Goal: Information Seeking & Learning: Learn about a topic

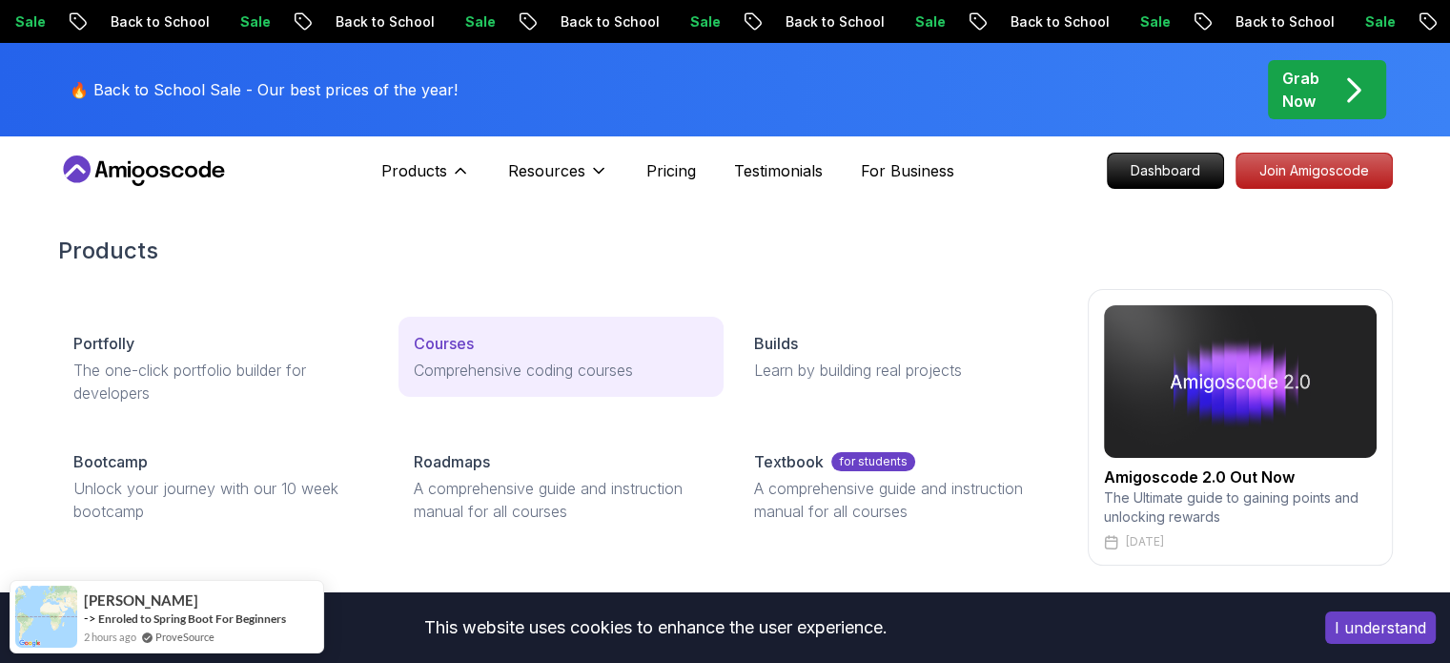
click at [464, 350] on p "Courses" at bounding box center [444, 343] width 60 height 23
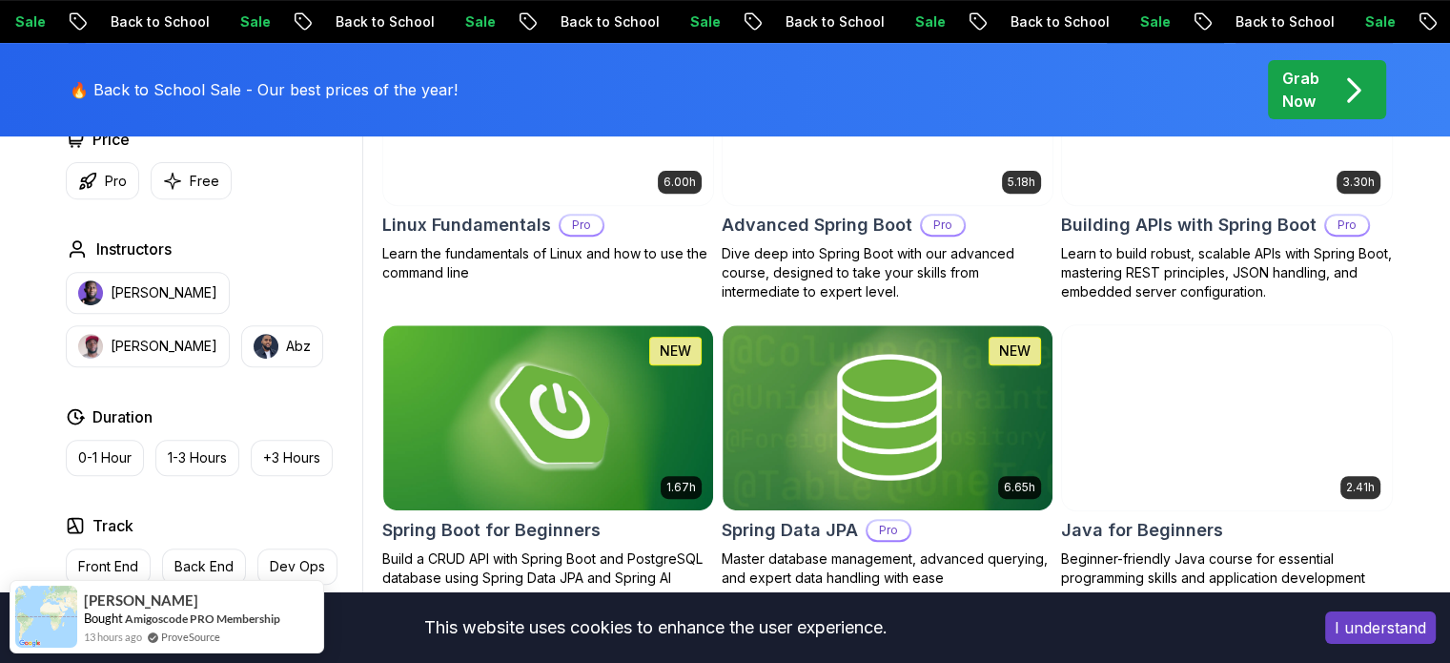
scroll to position [918, 0]
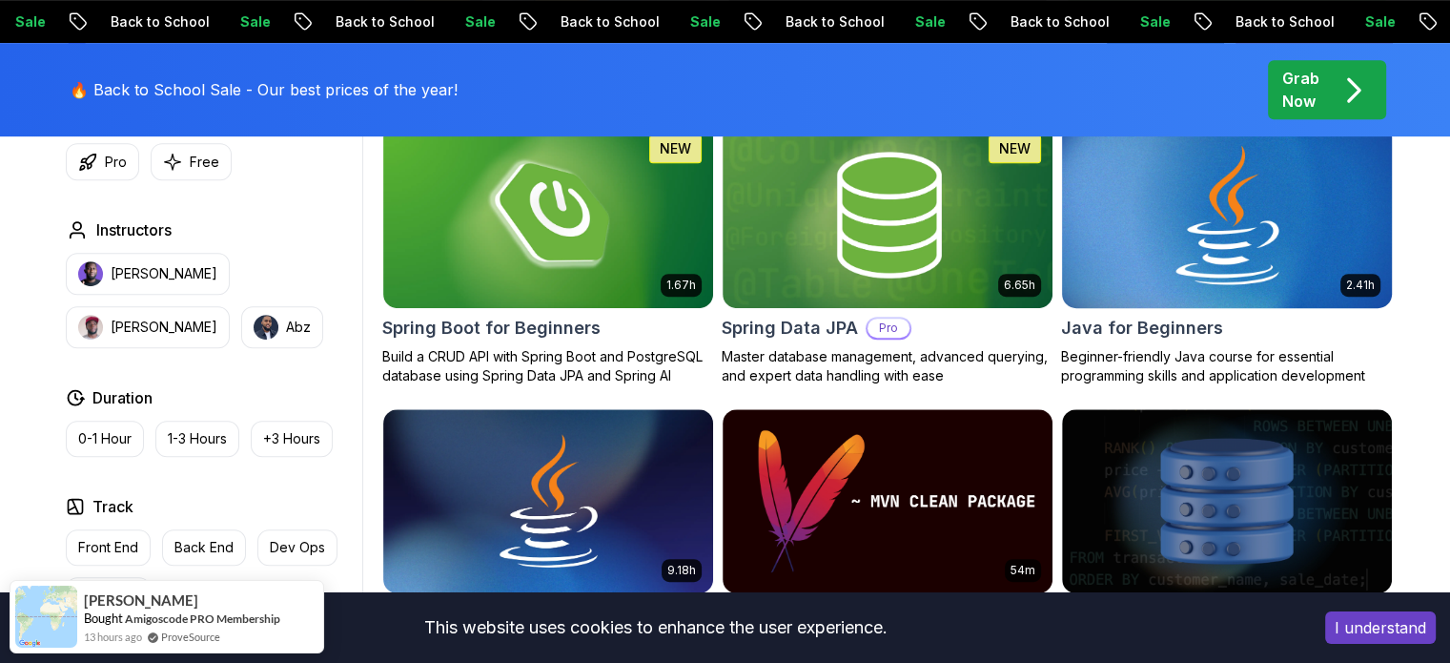
click at [1131, 241] on img at bounding box center [1226, 215] width 346 height 194
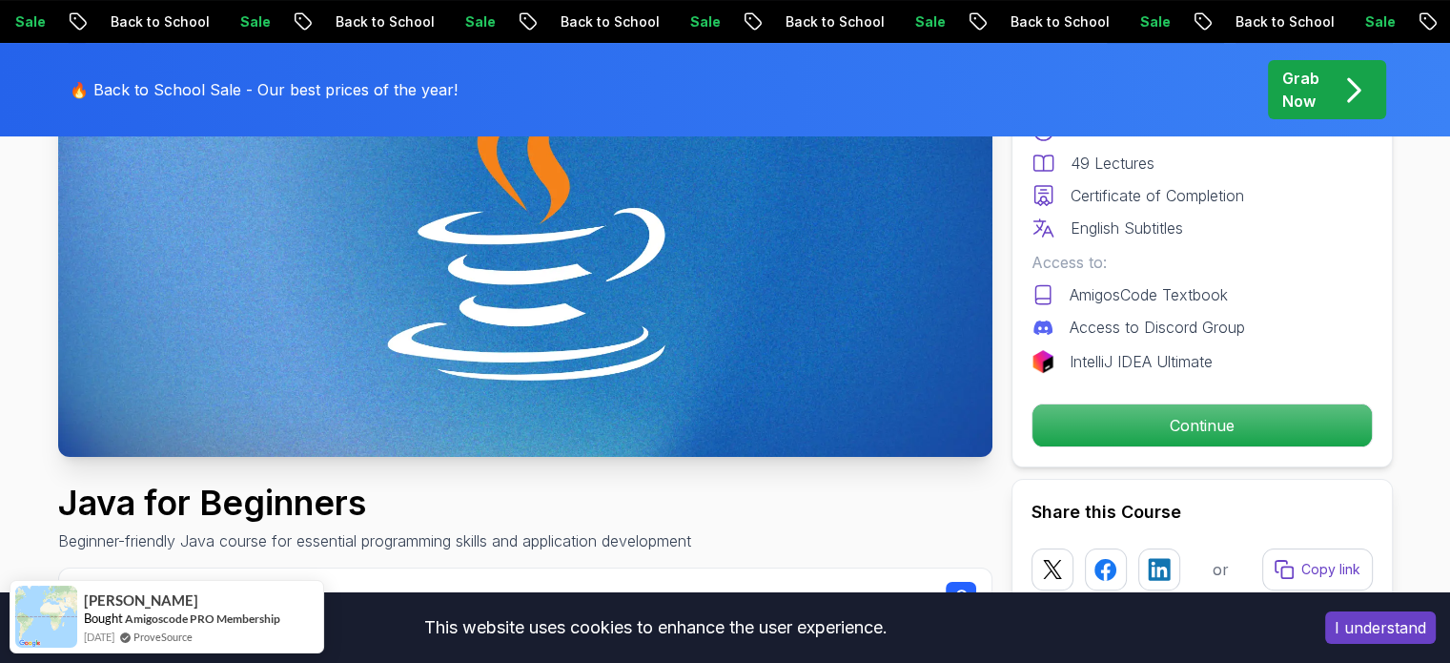
scroll to position [408, 0]
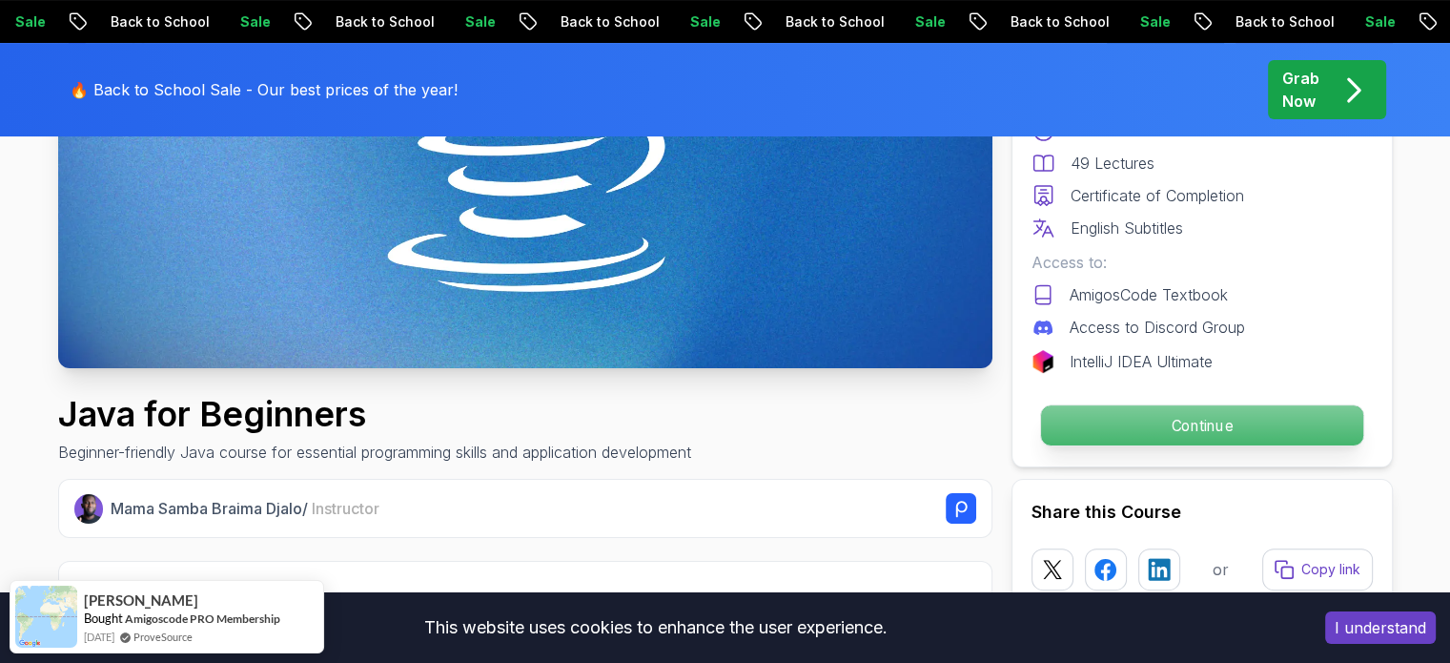
click at [1142, 436] on p "Continue" at bounding box center [1201, 425] width 322 height 40
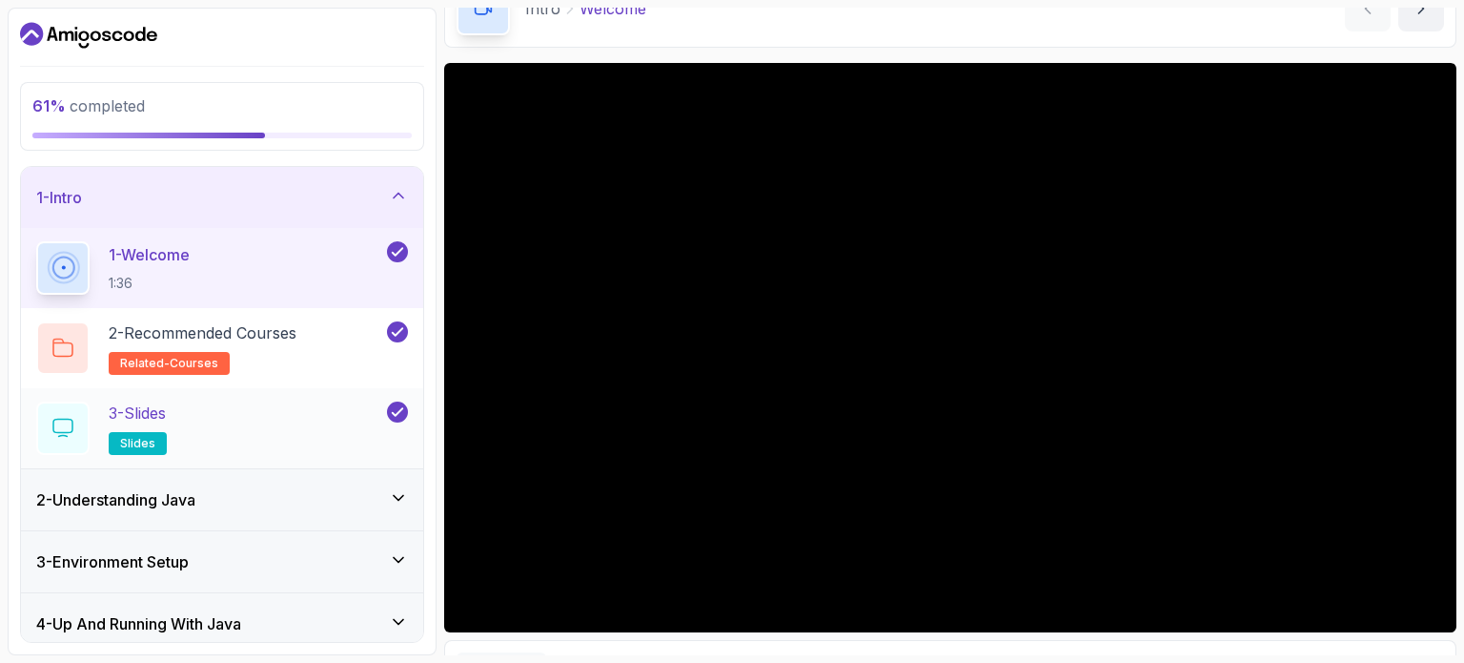
scroll to position [194, 0]
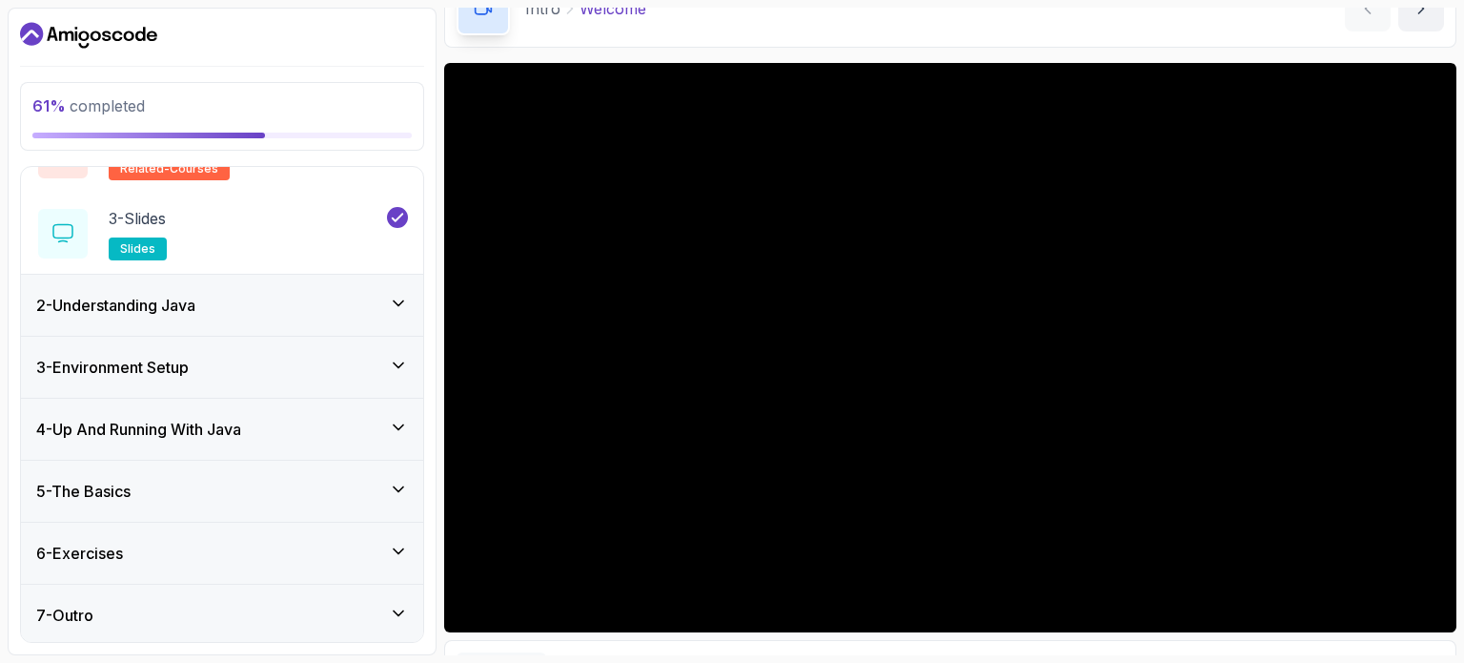
click at [408, 475] on div "5 - The Basics" at bounding box center [222, 490] width 402 height 61
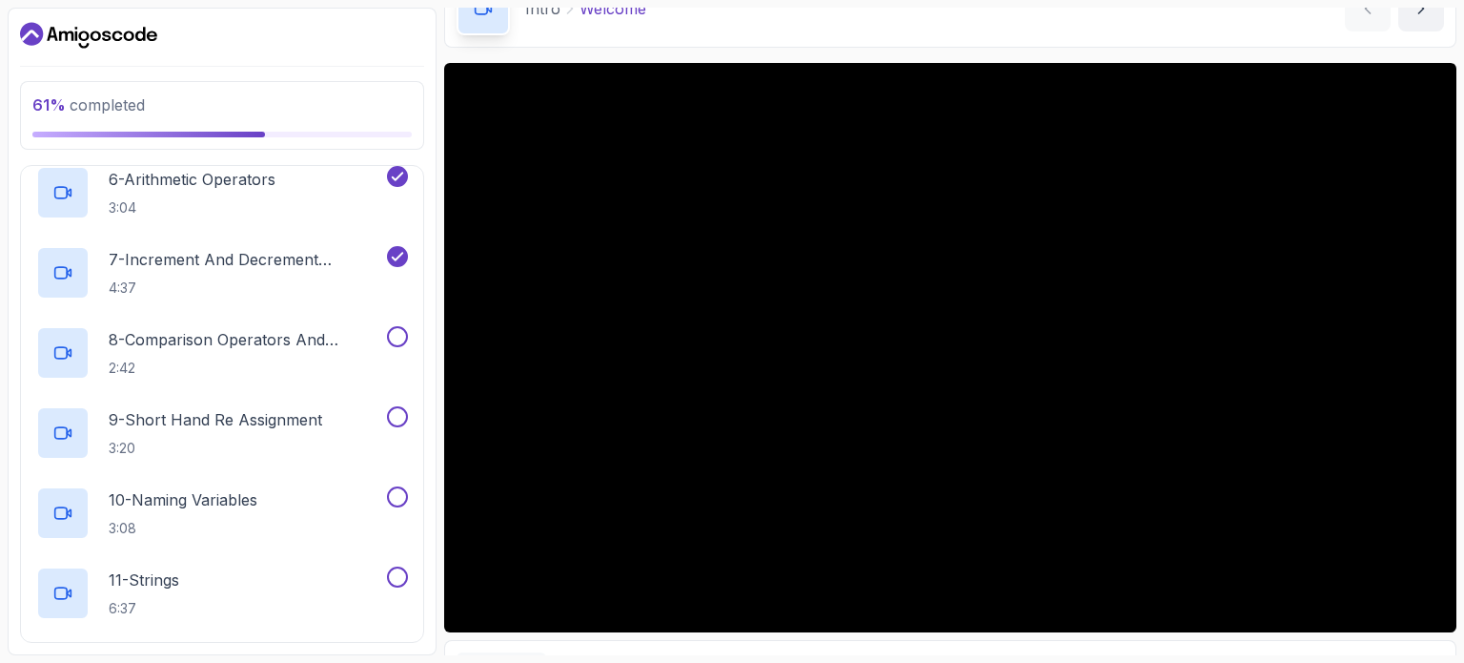
scroll to position [719, 0]
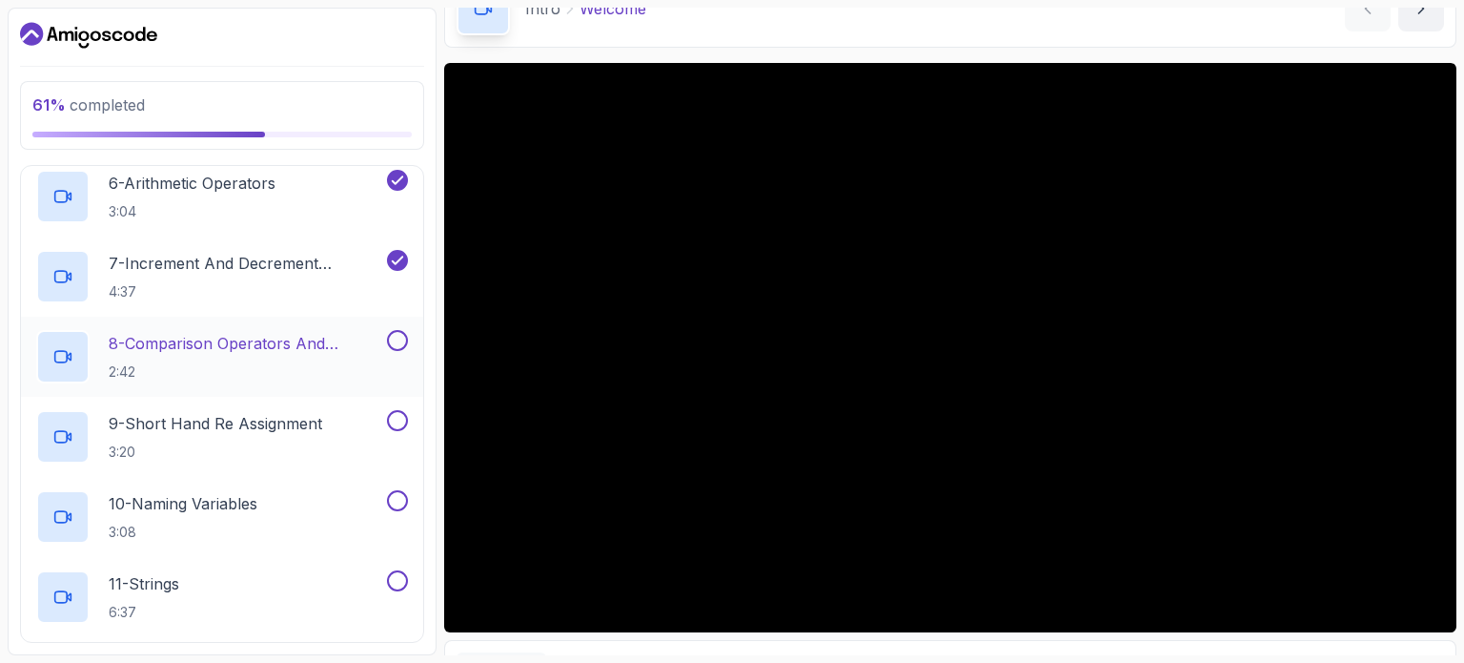
click at [183, 343] on p "8 - Comparison Operators and Booleans" at bounding box center [246, 343] width 275 height 23
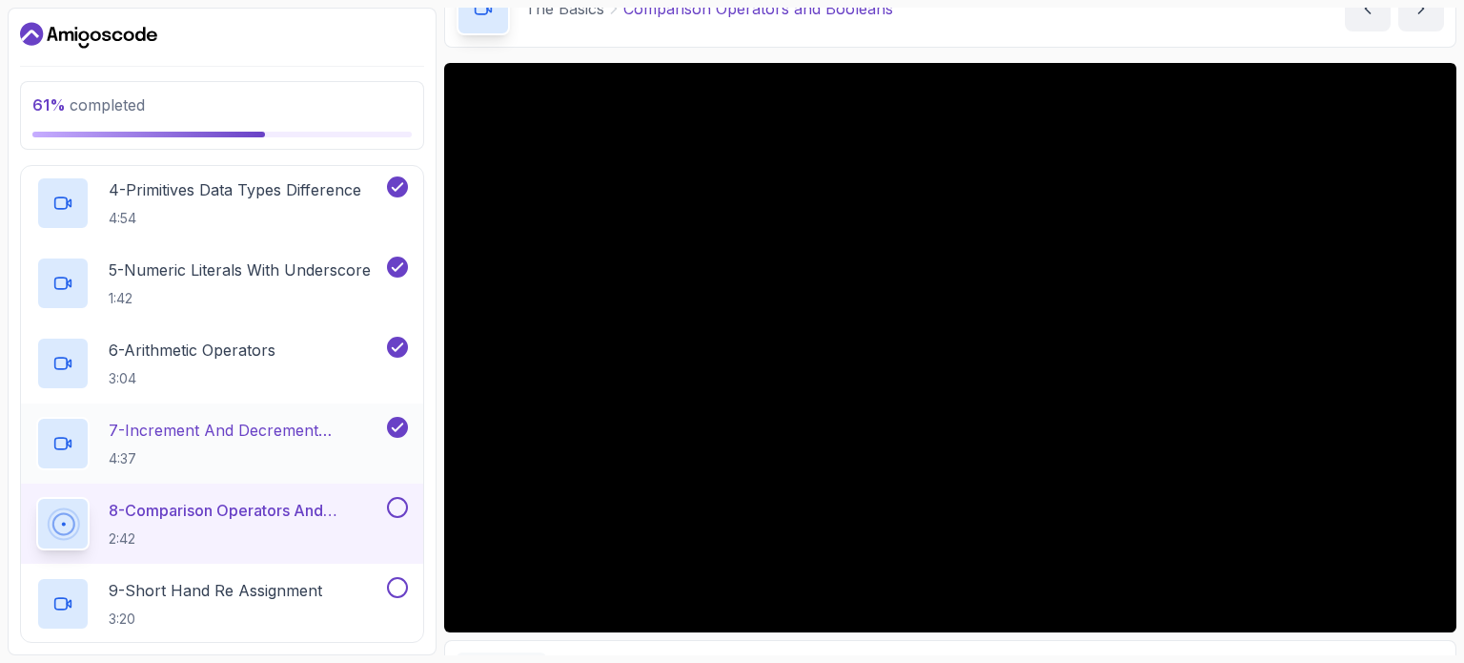
scroll to position [549, 0]
click at [256, 435] on p "7 - Increment And Decrement Operators" at bounding box center [246, 432] width 275 height 23
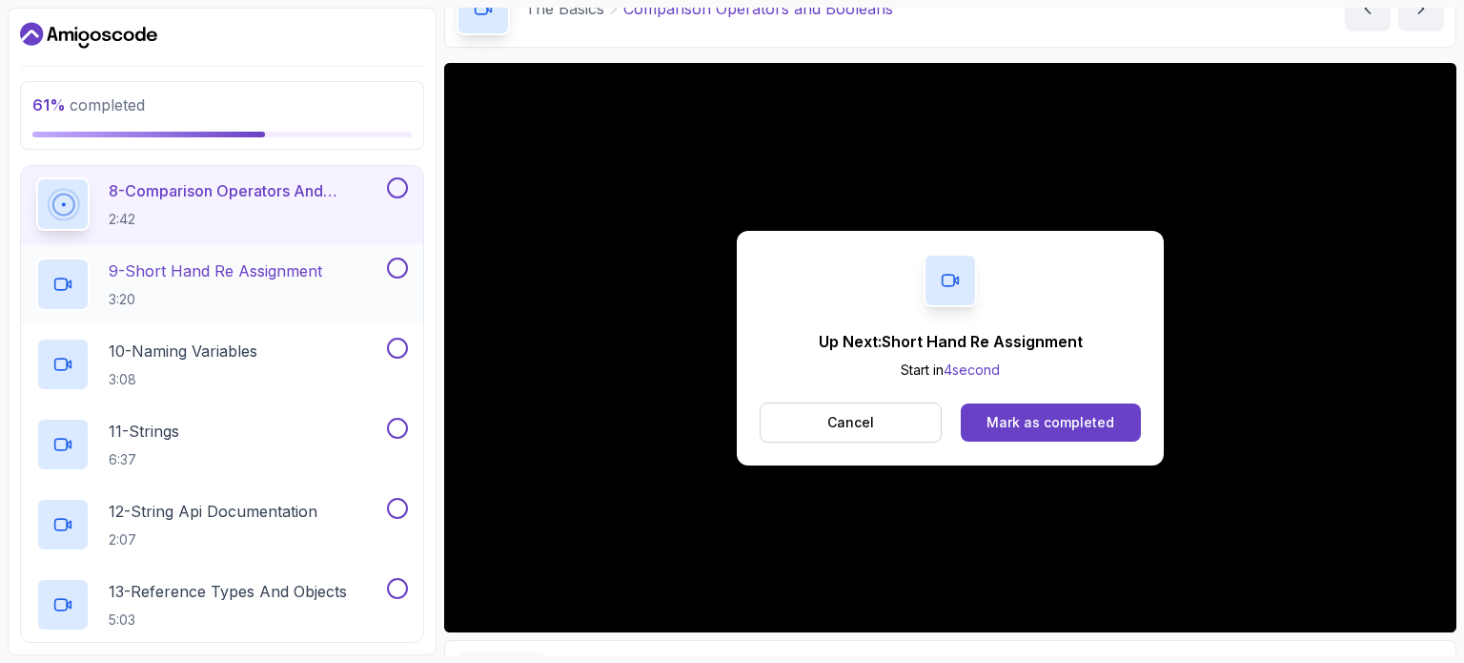
scroll to position [872, 0]
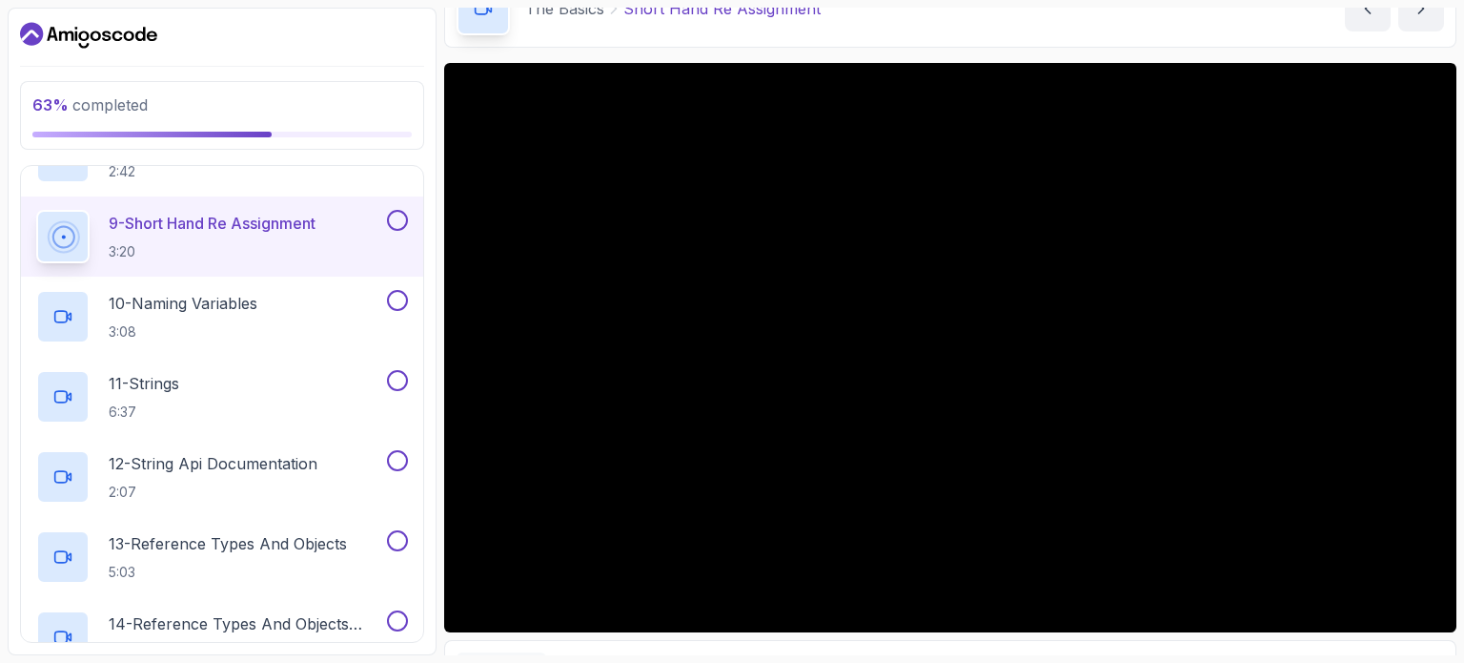
scroll to position [922, 0]
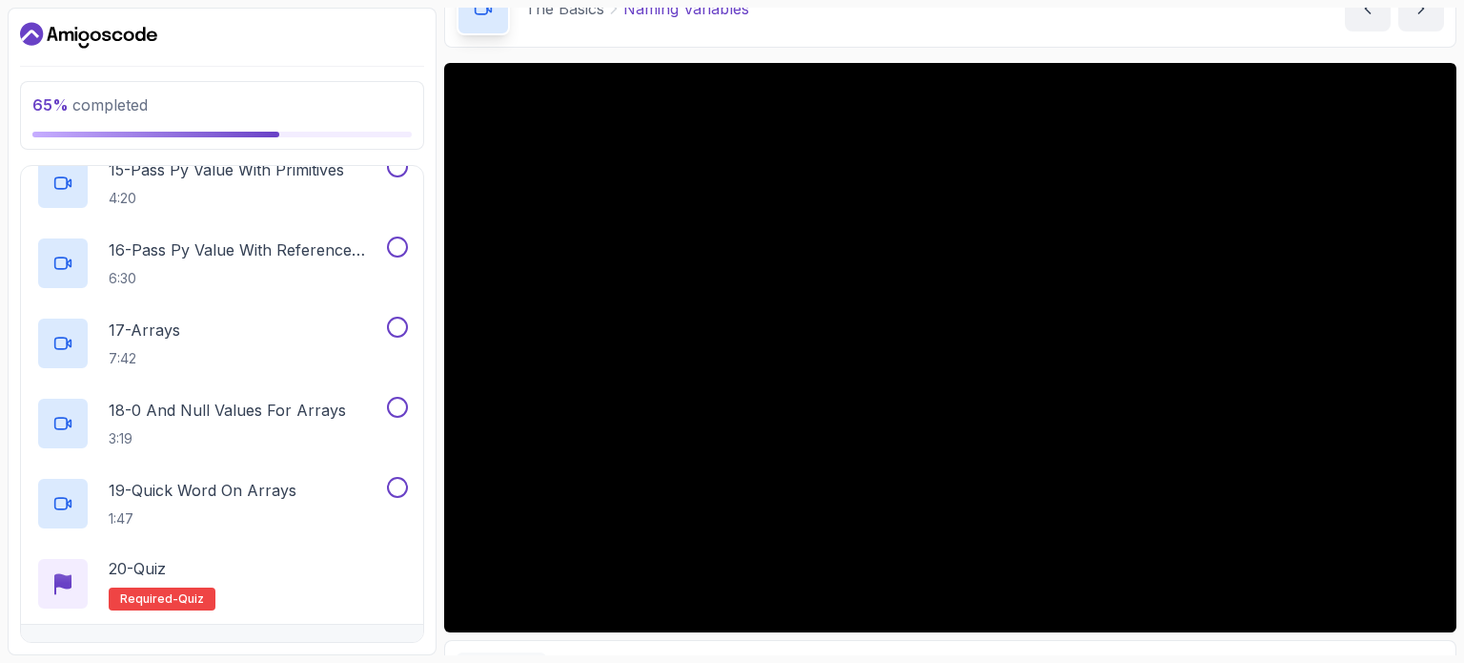
scroll to position [1556, 0]
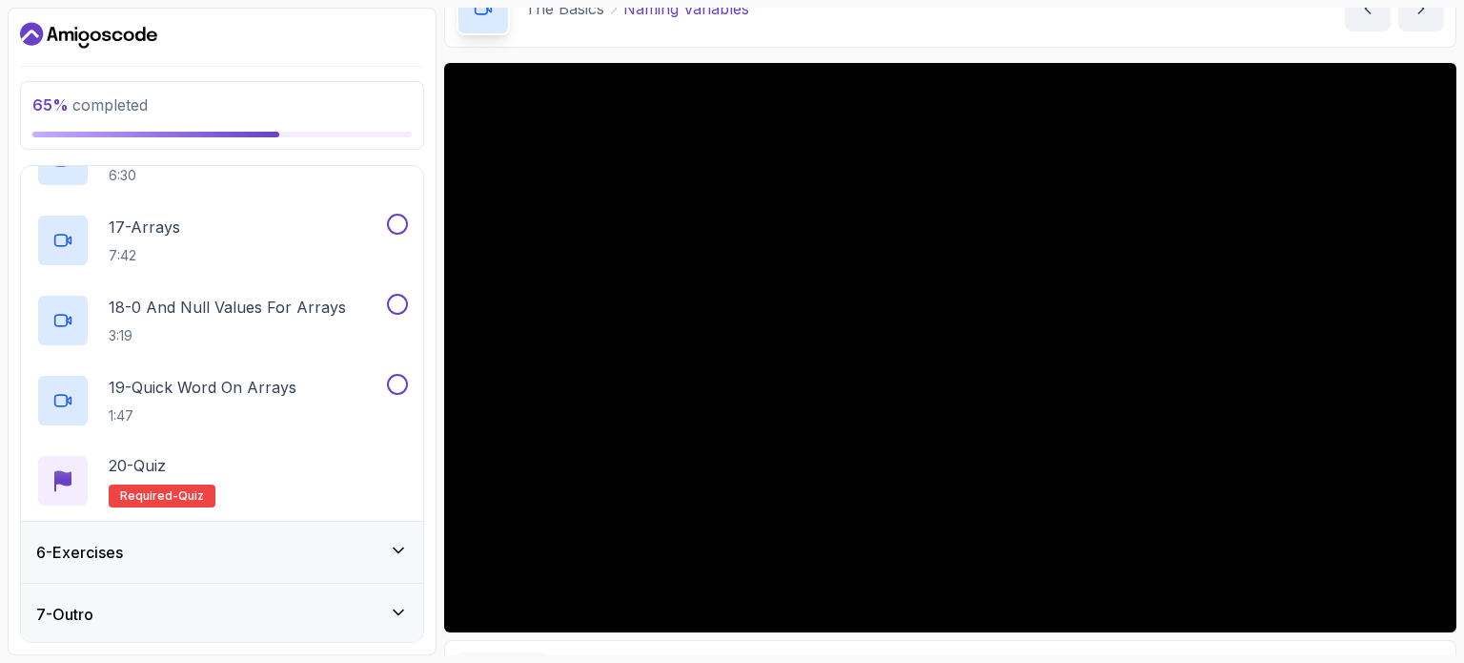
click at [403, 532] on div "6 - Exercises" at bounding box center [222, 551] width 402 height 61
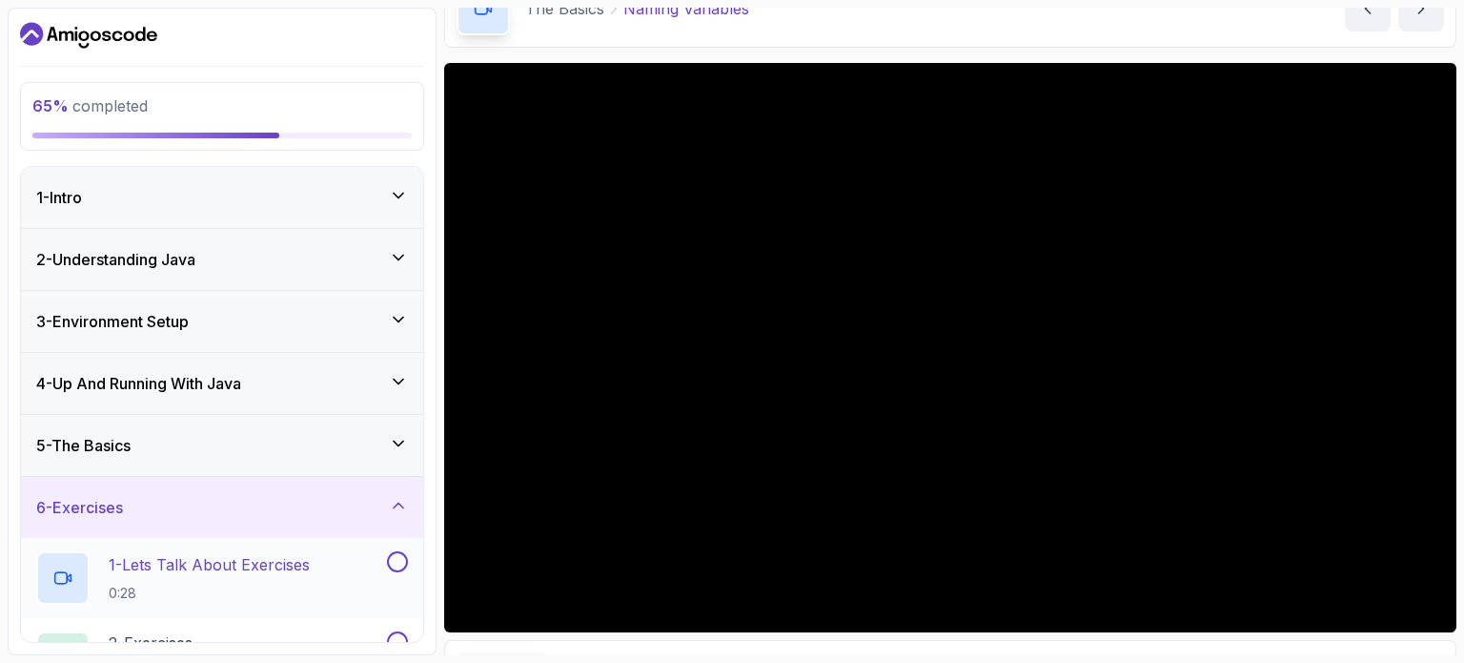
scroll to position [114, 0]
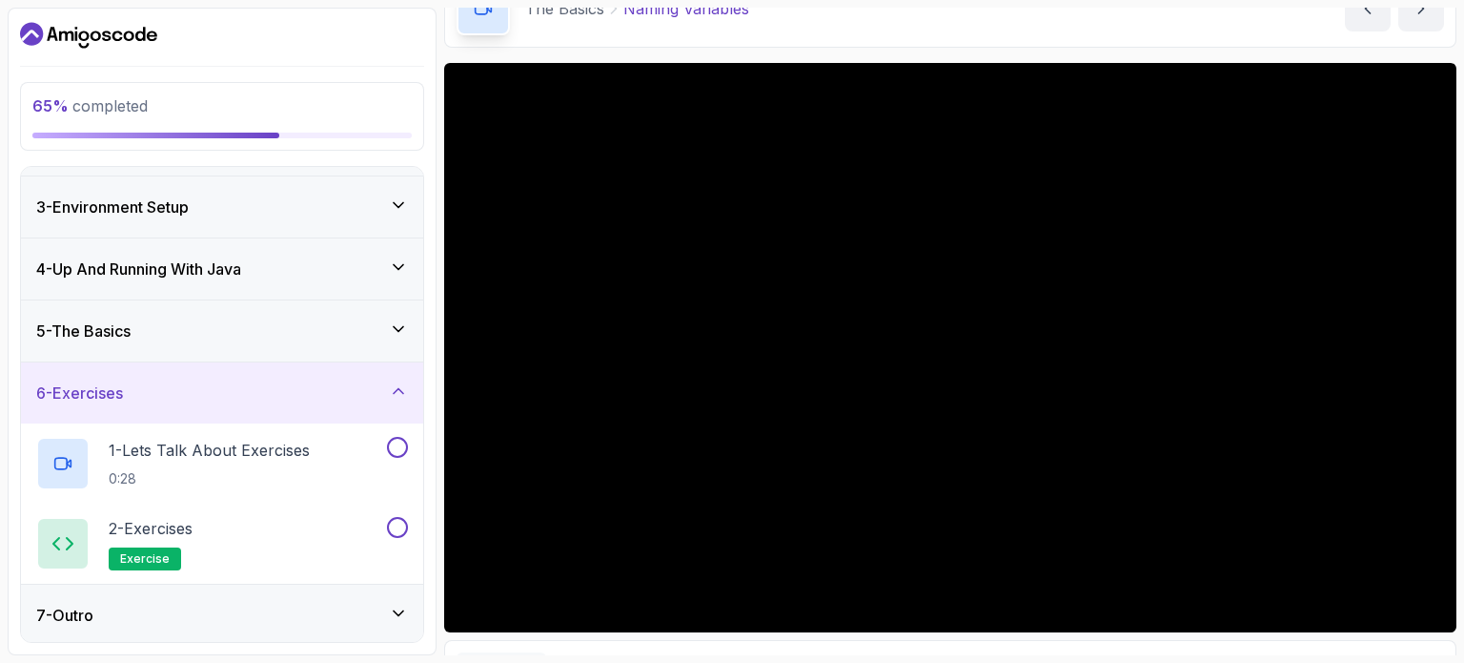
click at [397, 610] on icon at bounding box center [399, 612] width 10 height 5
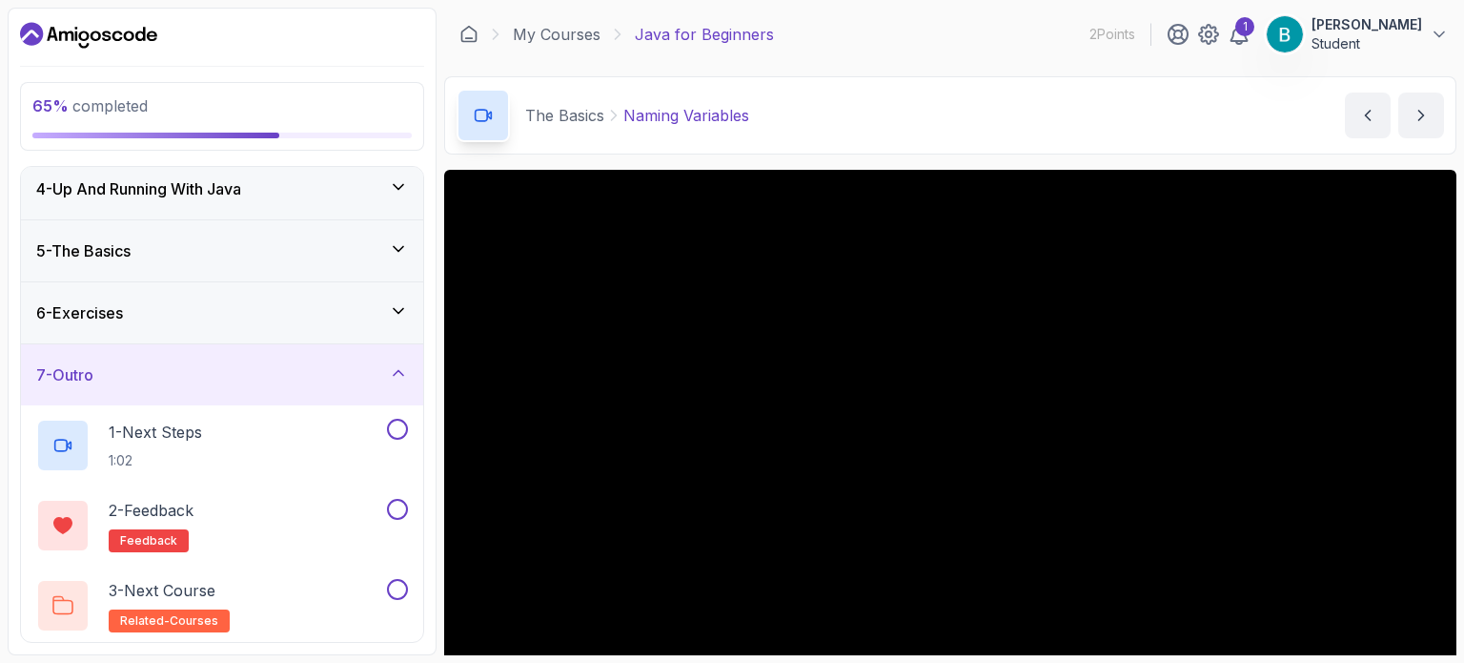
scroll to position [0, 0]
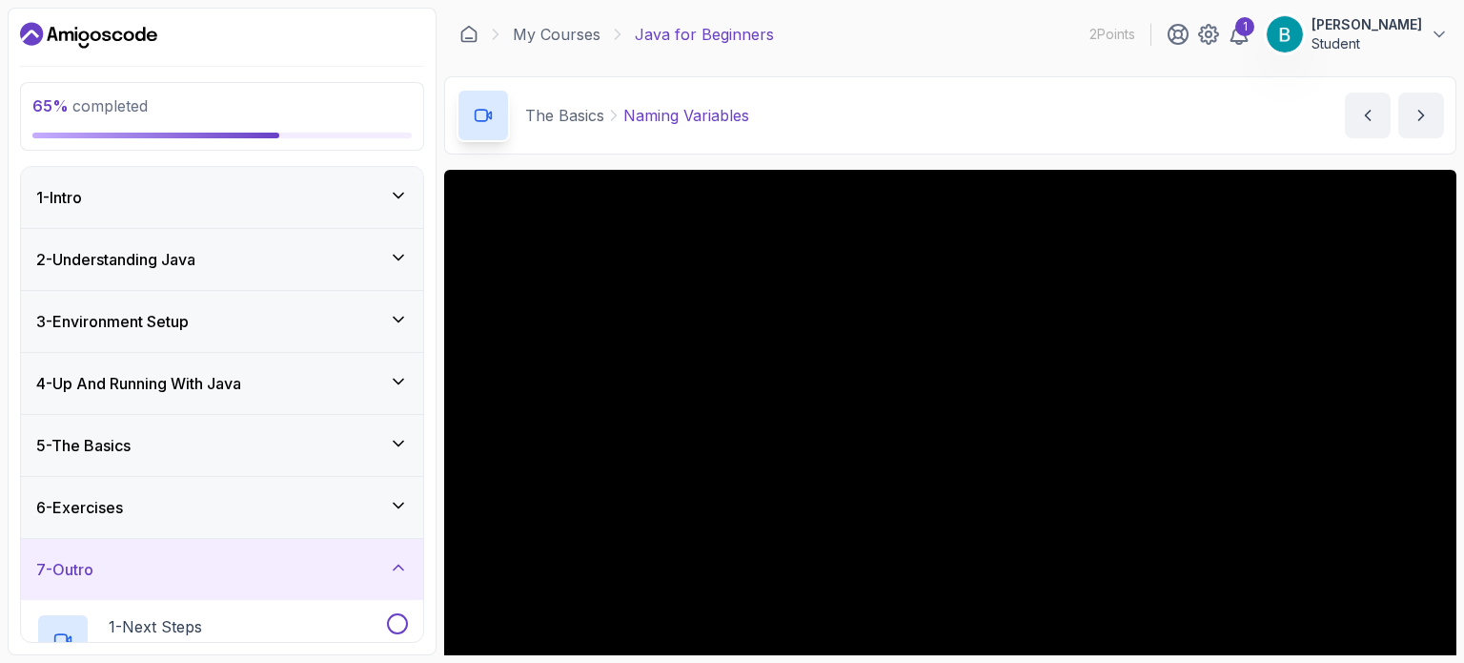
click at [397, 373] on icon at bounding box center [398, 381] width 19 height 19
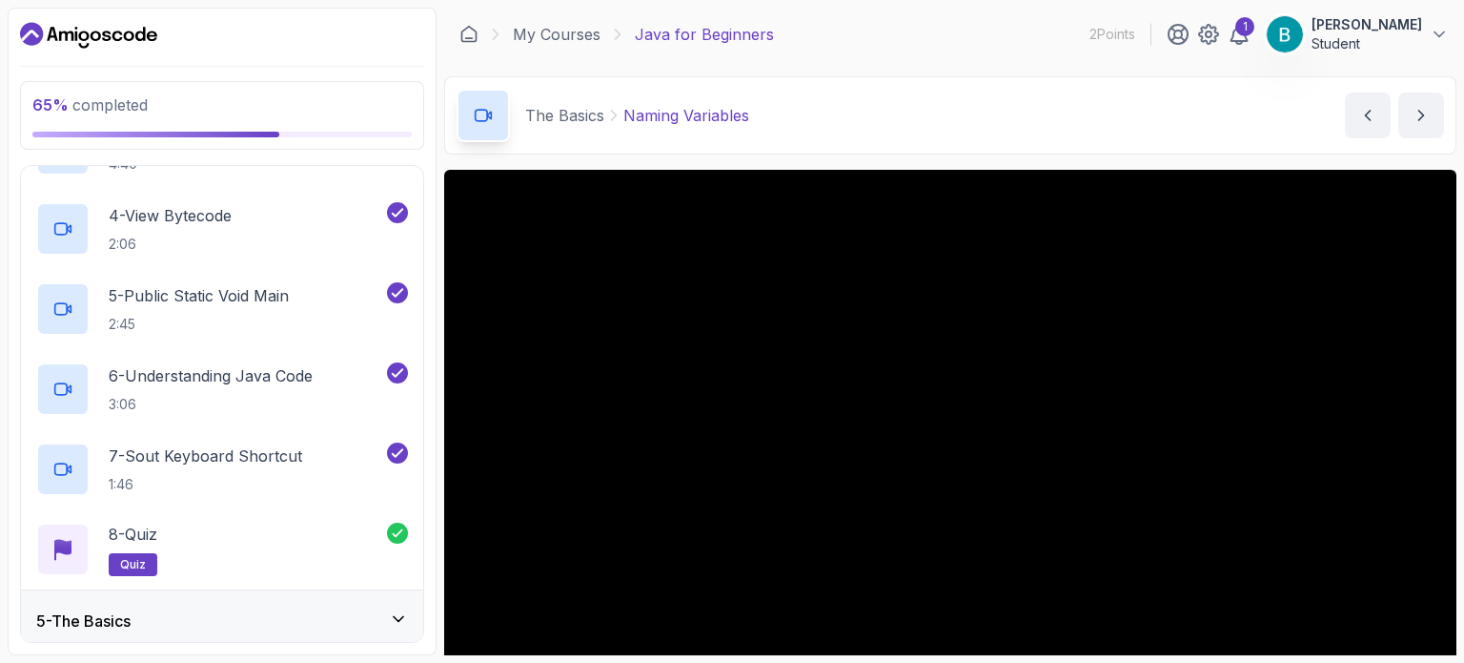
scroll to position [595, 0]
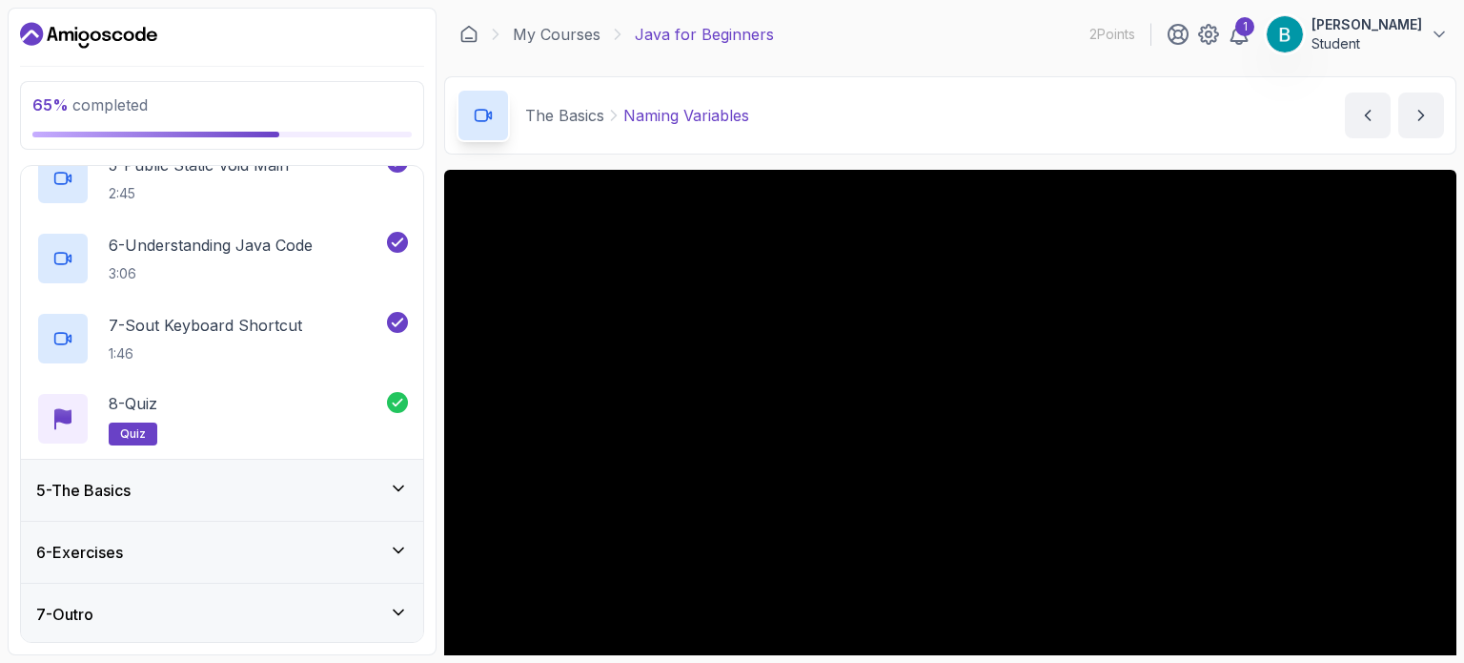
click at [406, 468] on div "5 - The Basics" at bounding box center [222, 490] width 402 height 61
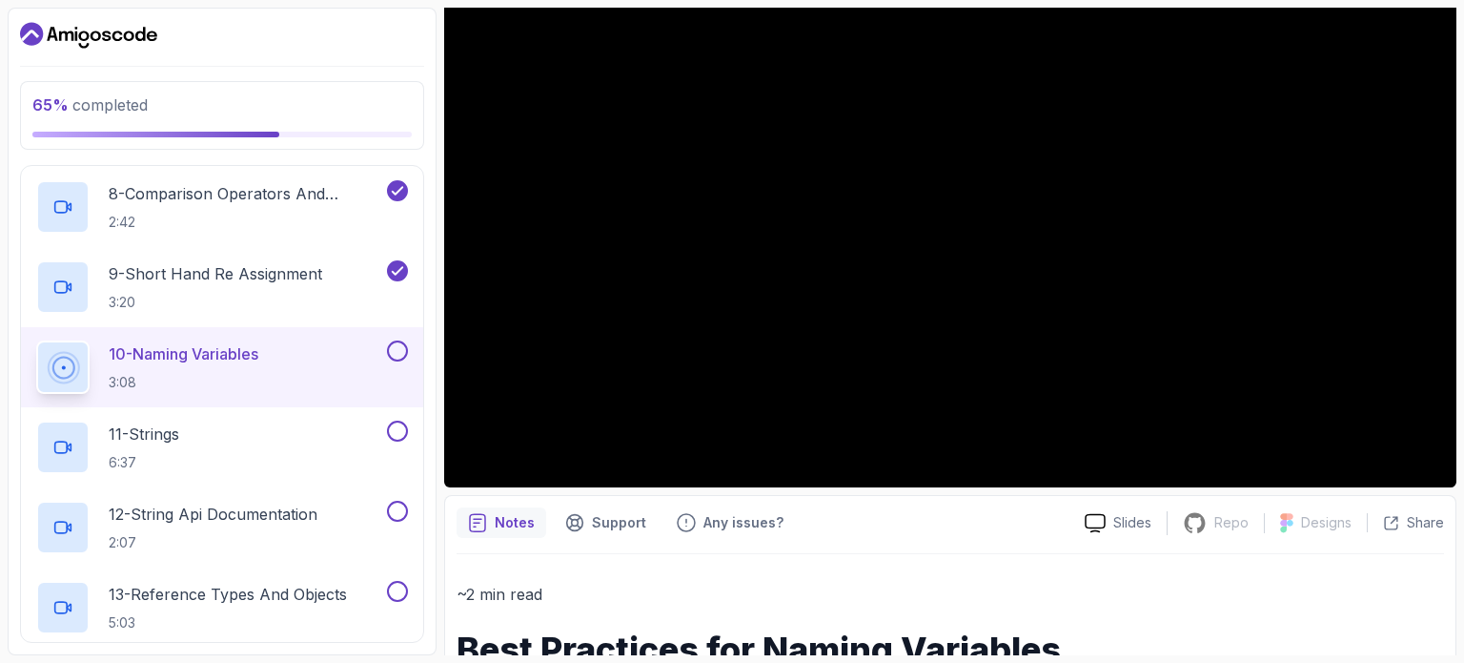
scroll to position [282, 0]
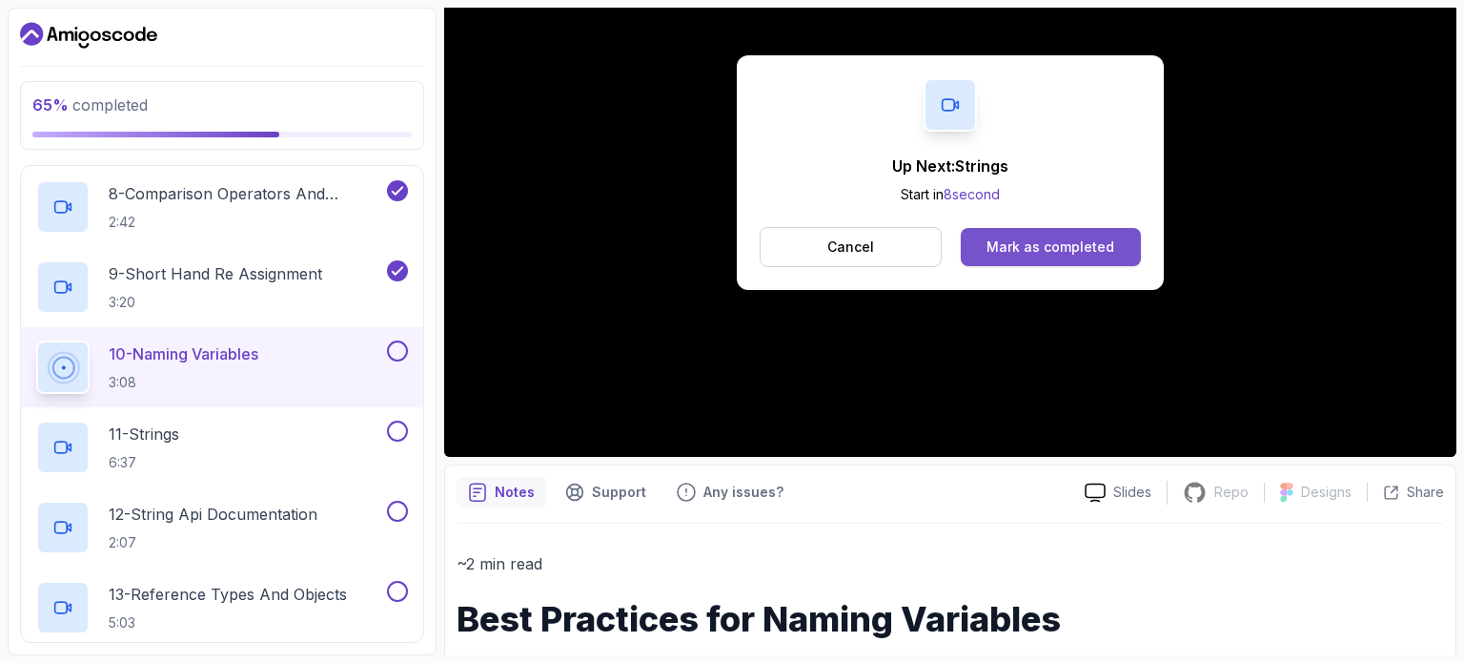
click at [1001, 243] on div "Mark as completed" at bounding box center [1051, 246] width 128 height 19
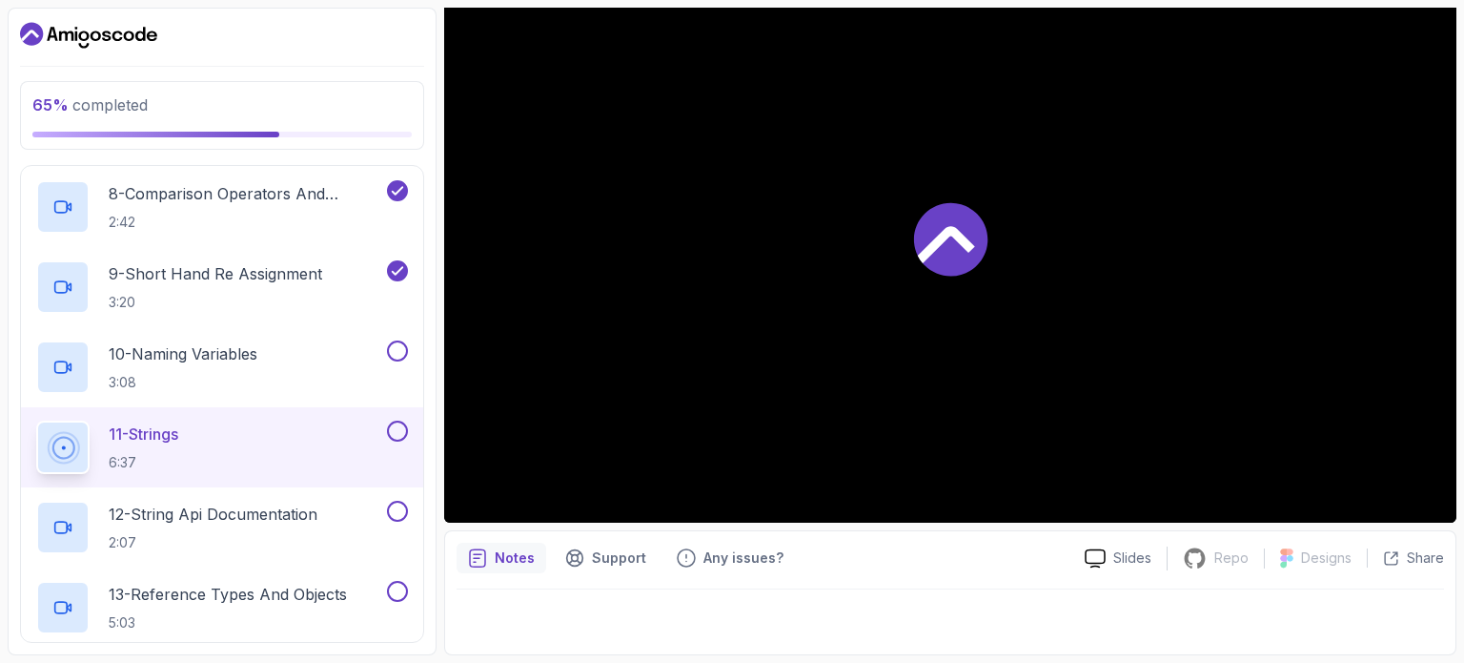
scroll to position [215, 0]
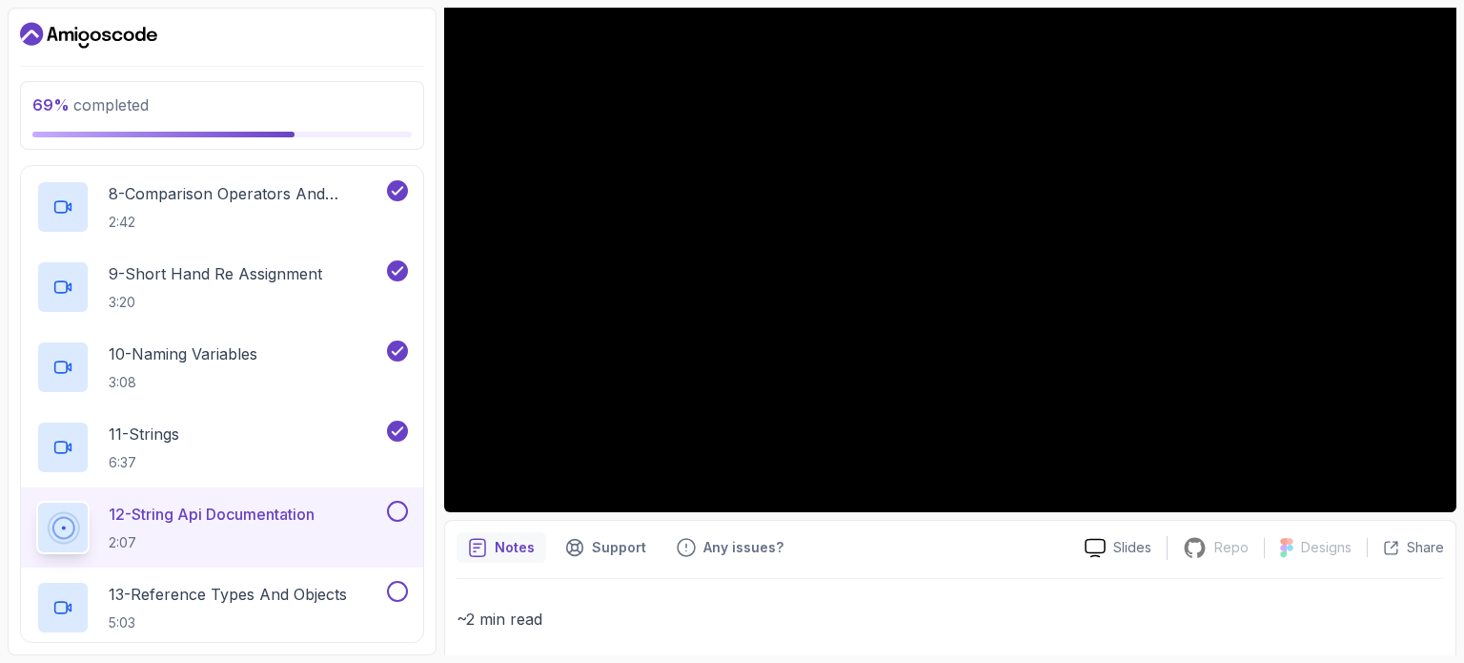
scroll to position [103, 0]
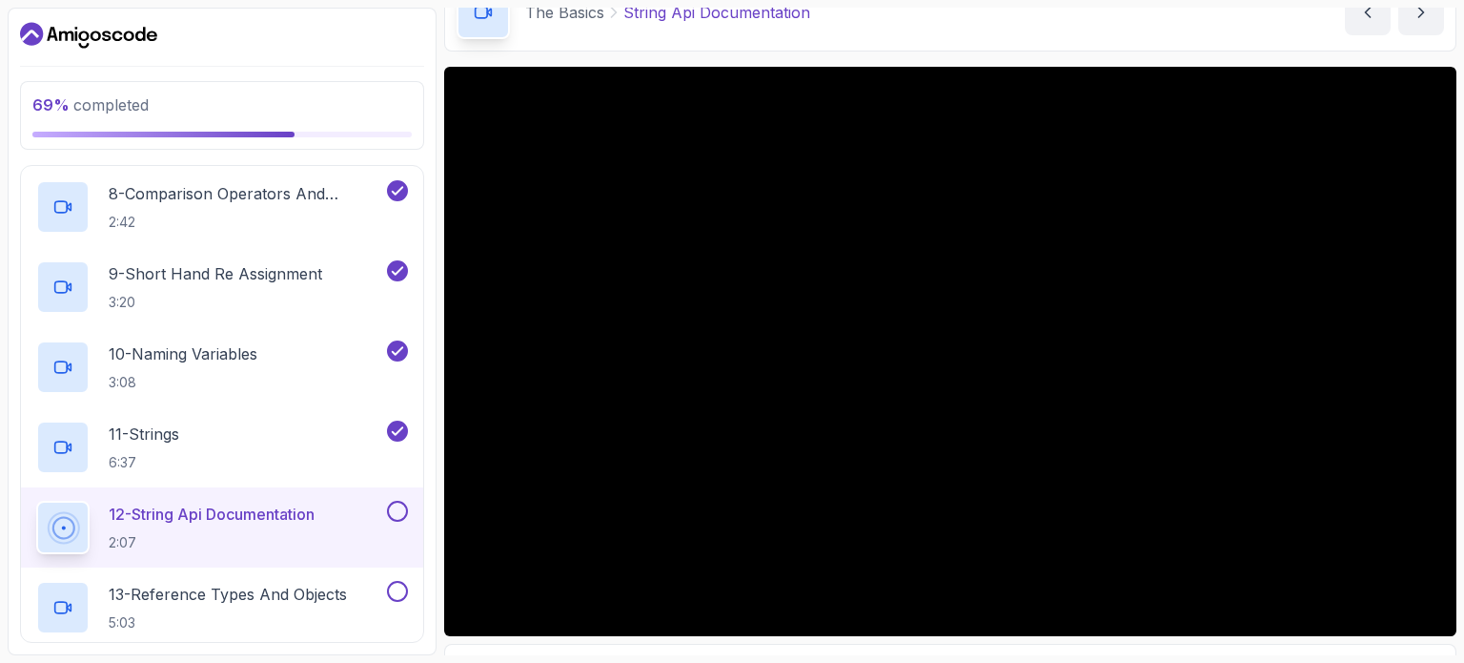
click at [397, 505] on button at bounding box center [397, 511] width 21 height 21
click at [274, 589] on p "13 - Reference Types And Objects" at bounding box center [228, 593] width 238 height 23
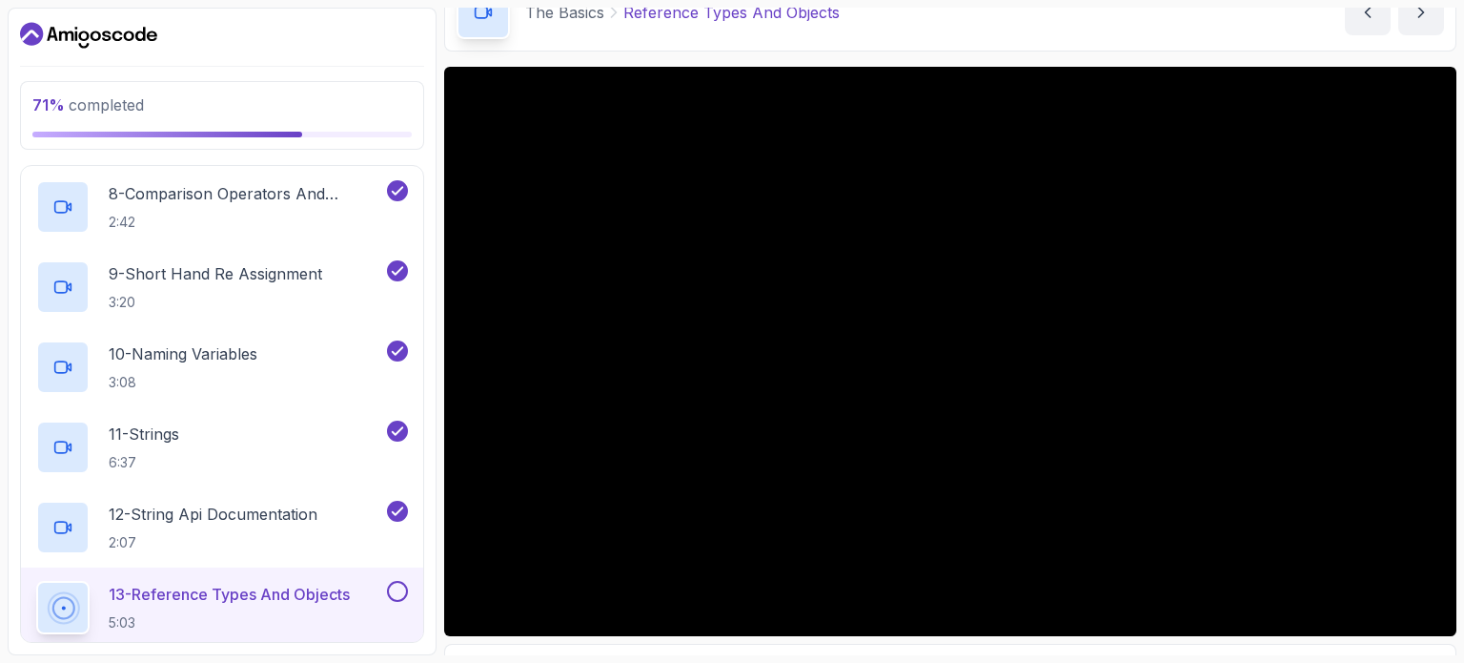
scroll to position [215, 0]
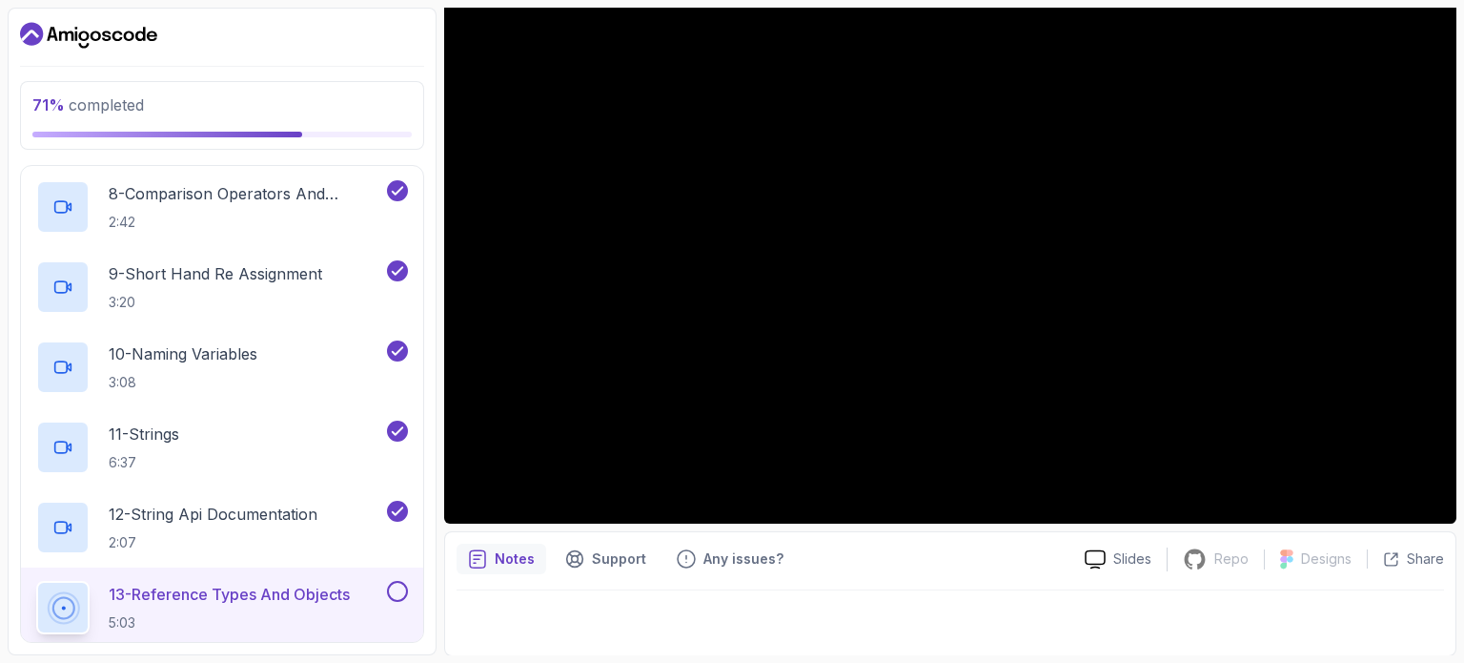
click at [495, 558] on p "Notes" at bounding box center [515, 558] width 40 height 19
click at [476, 556] on icon "notes button" at bounding box center [477, 558] width 19 height 19
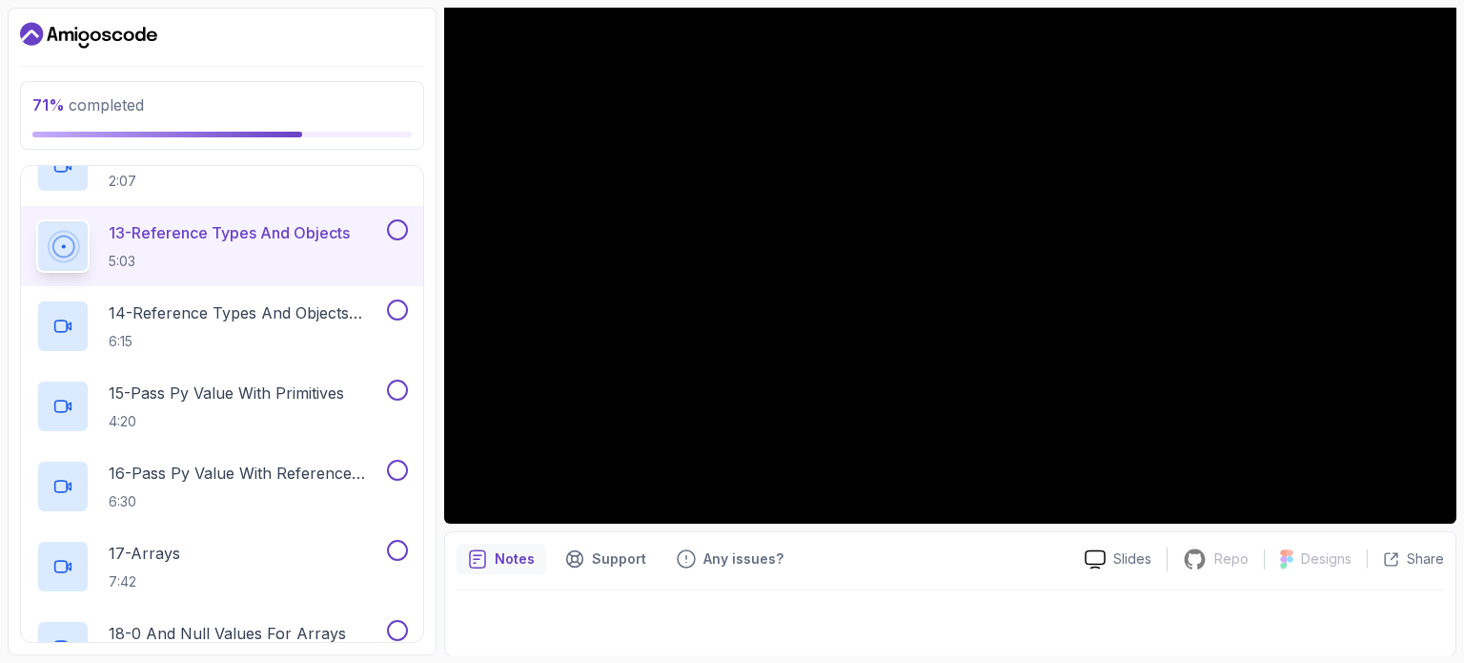
scroll to position [1180, 0]
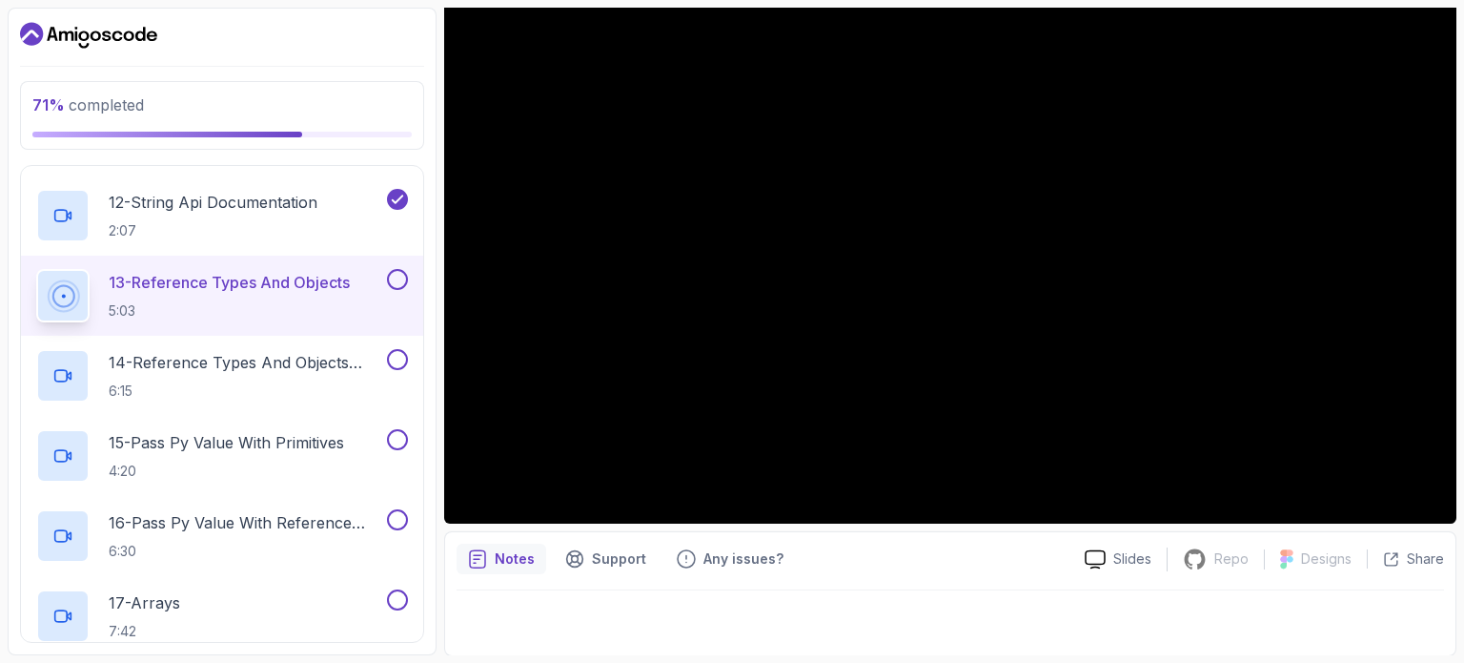
click at [395, 275] on button at bounding box center [397, 279] width 21 height 21
click at [395, 353] on button at bounding box center [397, 359] width 21 height 21
click at [336, 357] on p "14 - Reference Types And Objects Diferences" at bounding box center [246, 362] width 275 height 23
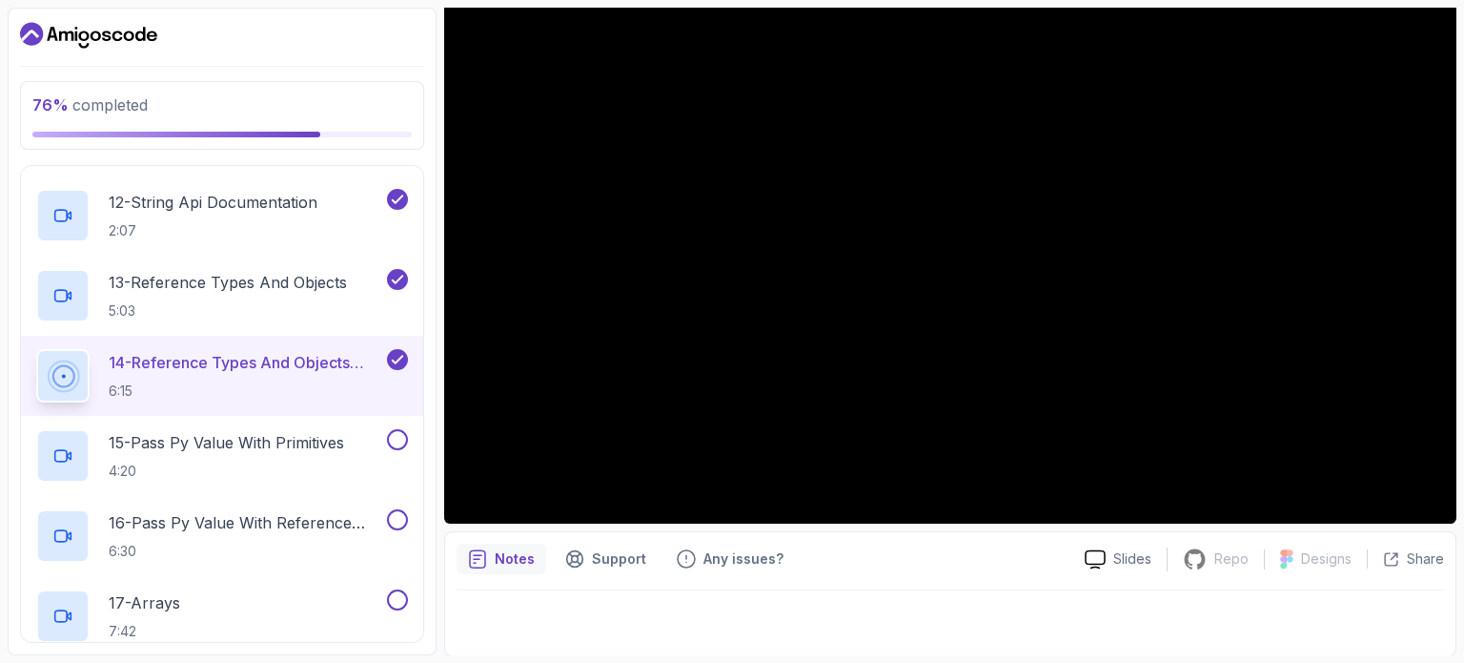
click at [36, 349] on button "14 - Reference Types And Objects Diferences 6:15" at bounding box center [222, 375] width 372 height 53
